Goal: Check status

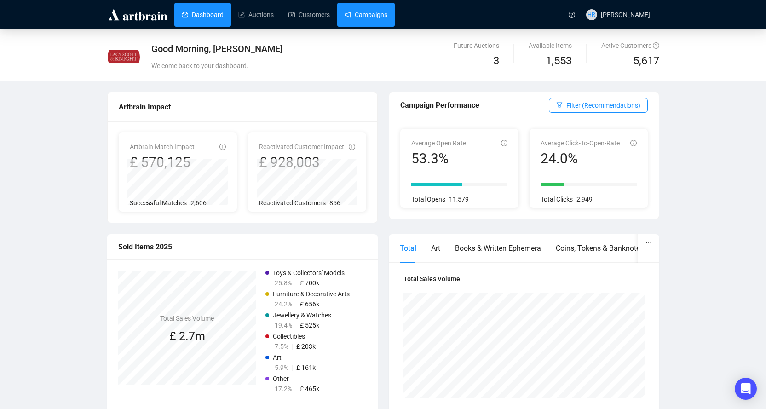
click at [375, 15] on link "Campaigns" at bounding box center [366, 15] width 43 height 24
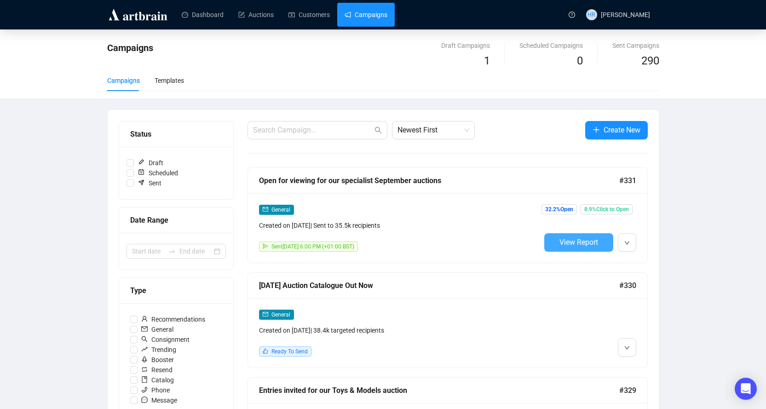
click at [561, 242] on span "View Report" at bounding box center [579, 242] width 39 height 9
